Goal: Navigation & Orientation: Find specific page/section

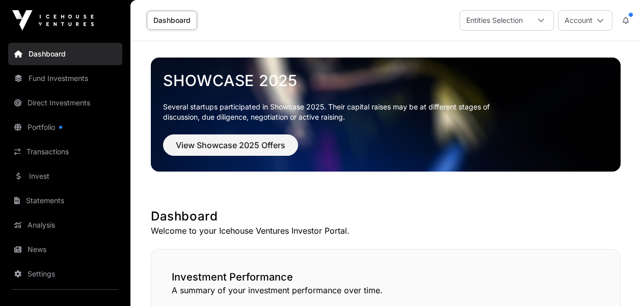
scroll to position [681, 0]
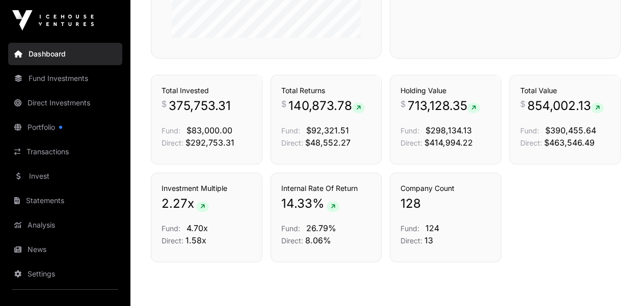
scroll to position [681, 0]
click at [60, 75] on link "Fund Investments" at bounding box center [65, 78] width 114 height 22
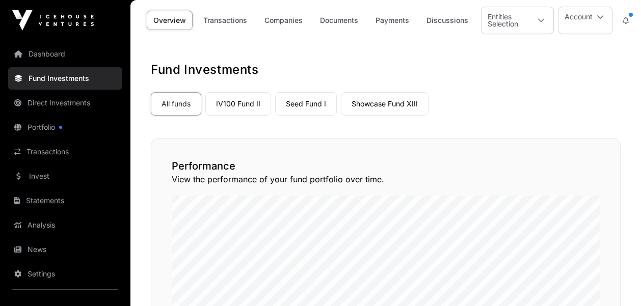
click at [379, 102] on link "Showcase Fund XIII" at bounding box center [385, 103] width 88 height 23
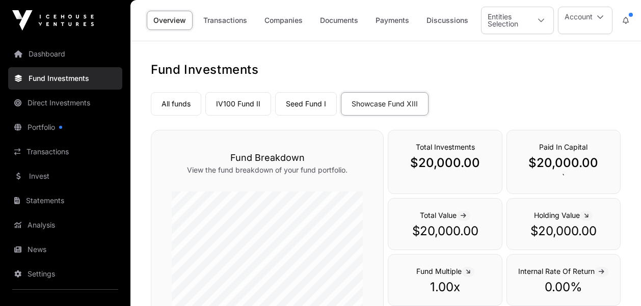
click at [54, 59] on link "Dashboard" at bounding box center [65, 54] width 114 height 22
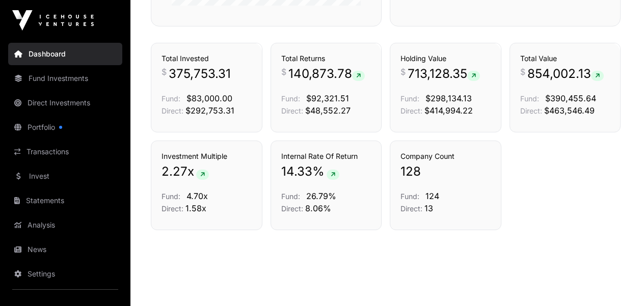
scroll to position [722, 0]
